Goal: Check status

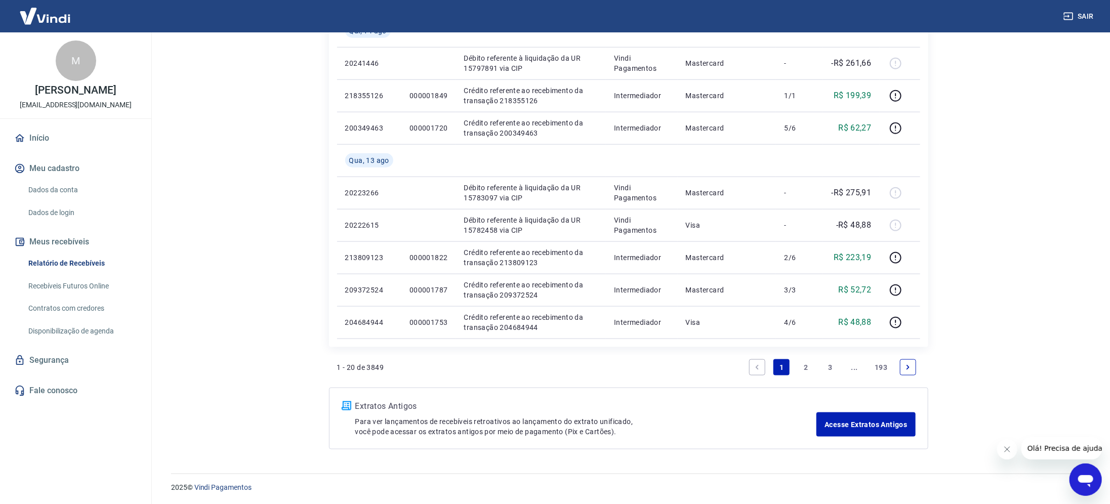
scroll to position [647, 0]
click at [910, 365] on icon "Next page" at bounding box center [908, 367] width 7 height 7
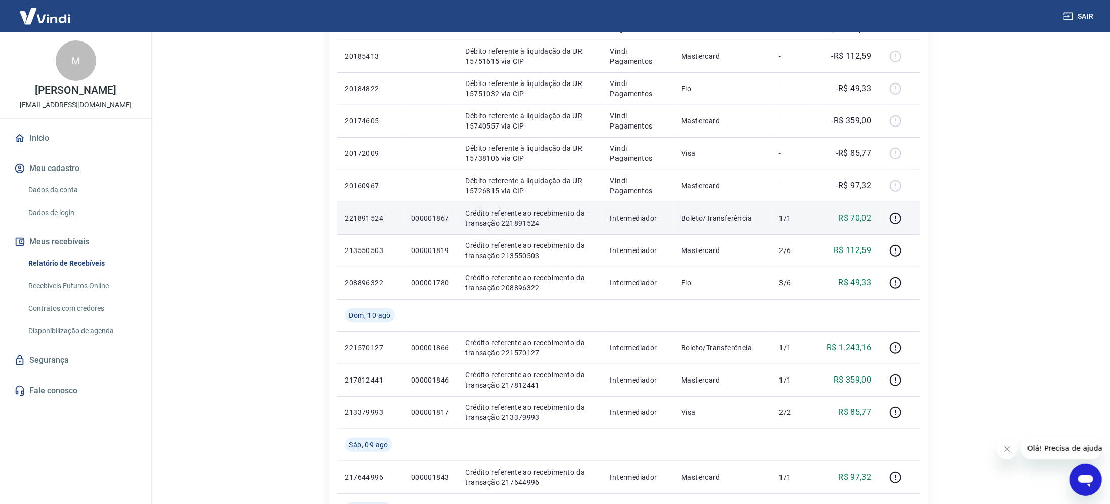
scroll to position [304, 0]
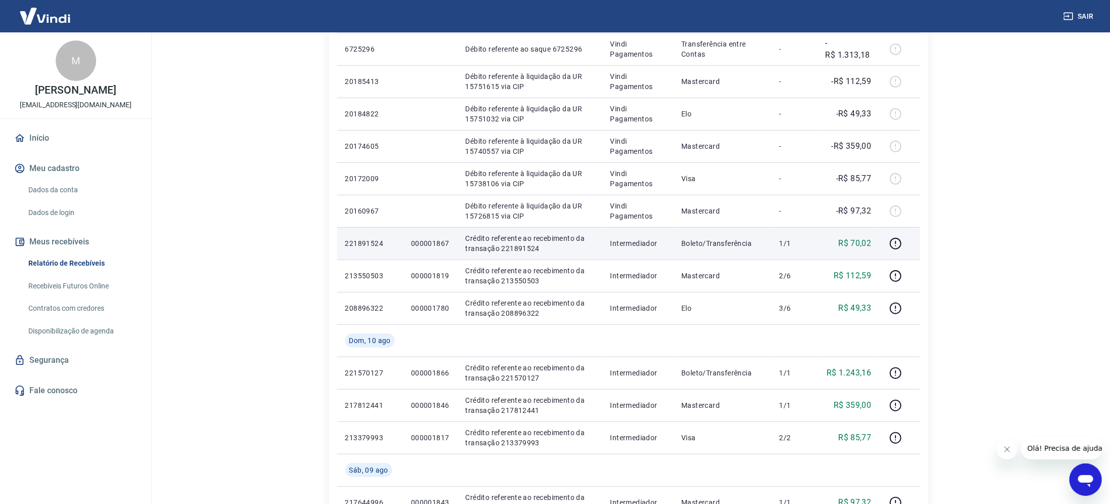
click at [433, 241] on p "000001867" at bounding box center [430, 243] width 38 height 10
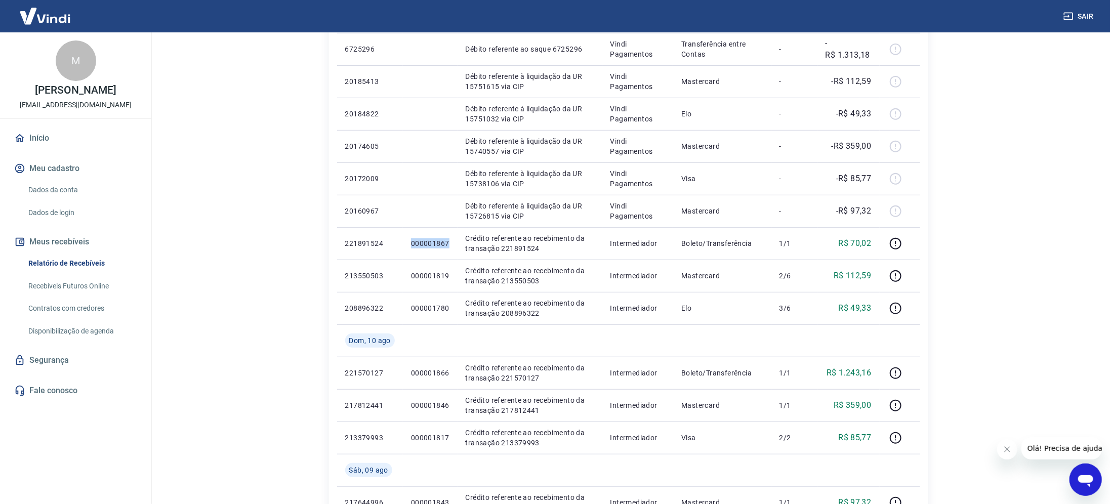
copy p "000001867"
